Goal: Information Seeking & Learning: Learn about a topic

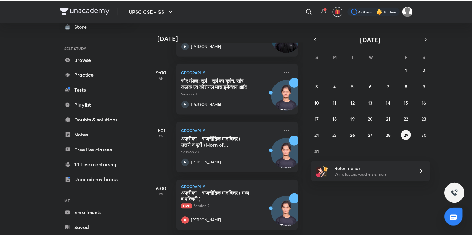
scroll to position [45, 0]
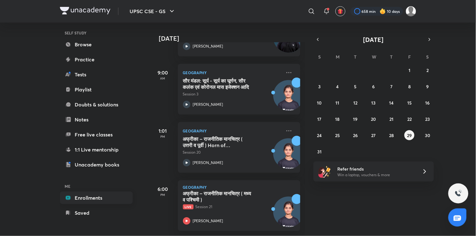
click at [101, 200] on link "Enrollments" at bounding box center [96, 198] width 73 height 13
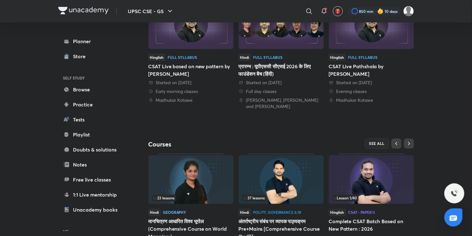
scroll to position [201, 0]
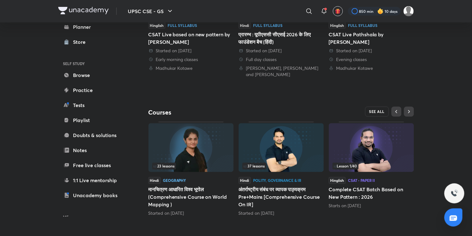
click at [380, 110] on span "SEE ALL" at bounding box center [378, 112] width 16 height 4
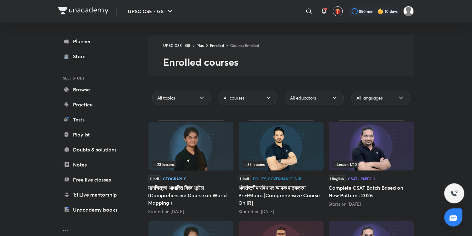
scroll to position [268, 0]
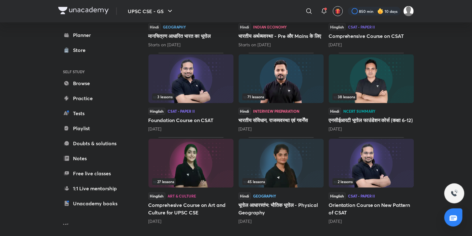
click at [269, 214] on h5 "भूगोल आधारस्‍तंभ: भौतिक भूगोल - Physical Geography" at bounding box center [281, 209] width 85 height 15
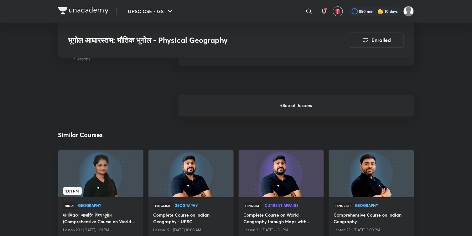
scroll to position [1011, 0]
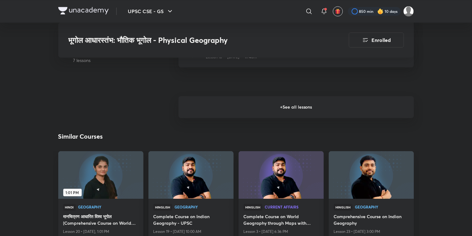
click at [289, 104] on h6 "+ See all lessons" at bounding box center [297, 107] width 236 height 22
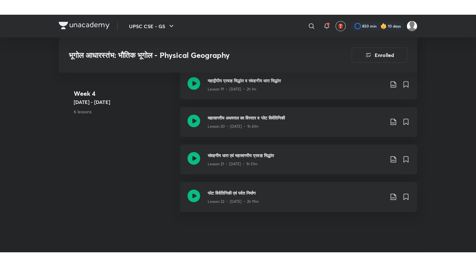
scroll to position [1144, 0]
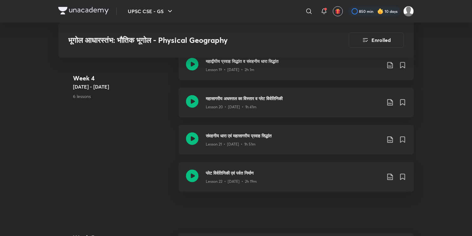
click at [196, 136] on icon at bounding box center [192, 139] width 13 height 13
